Goal: Navigation & Orientation: Find specific page/section

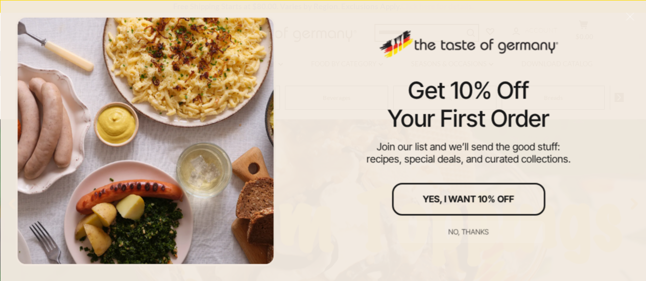
scroll to position [102, 0]
click at [474, 229] on div "No, thanks" at bounding box center [468, 231] width 40 height 7
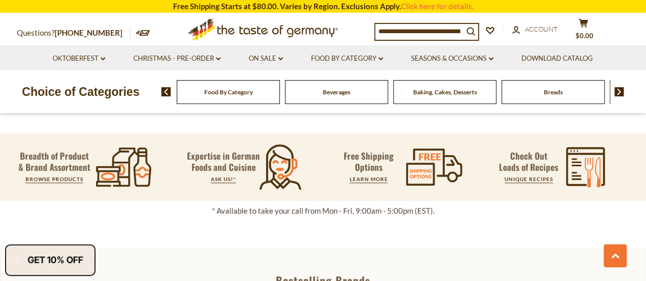
scroll to position [357, 0]
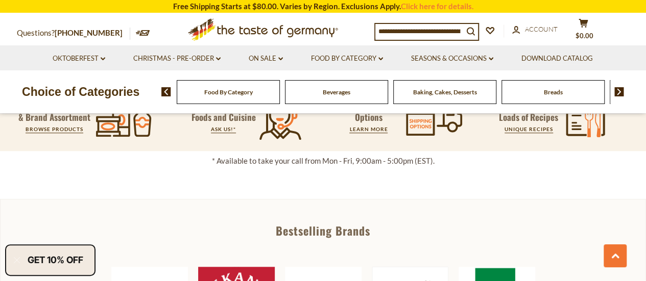
click at [240, 93] on span "Food By Category" at bounding box center [228, 92] width 48 height 8
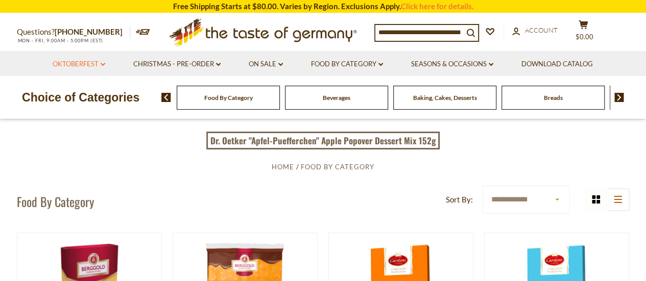
click at [103, 65] on icon at bounding box center [103, 64] width 5 height 3
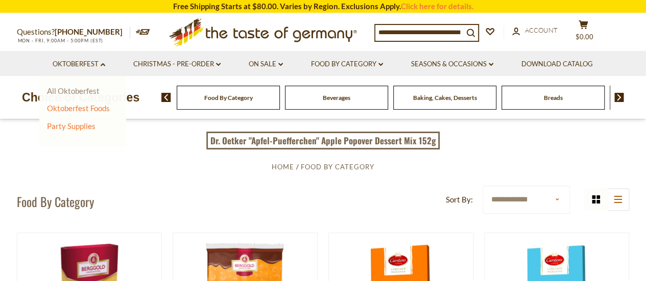
click at [84, 90] on link "All Oktoberfest" at bounding box center [73, 90] width 53 height 9
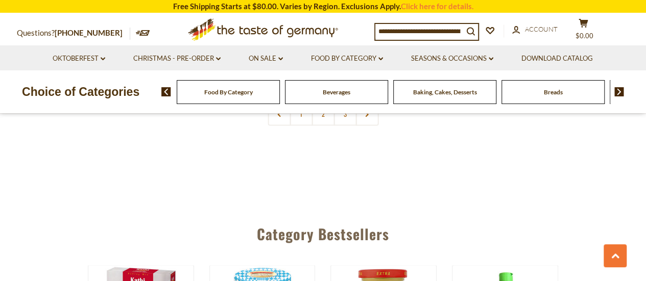
scroll to position [2603, 0]
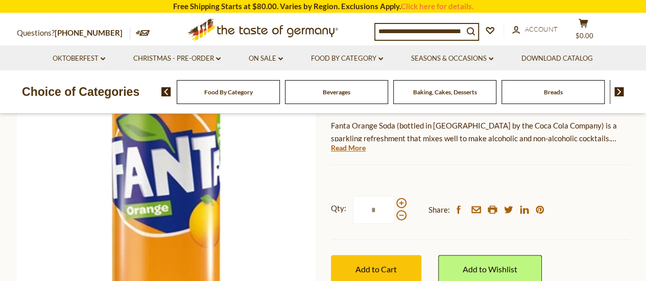
scroll to position [153, 0]
